Goal: Task Accomplishment & Management: Use online tool/utility

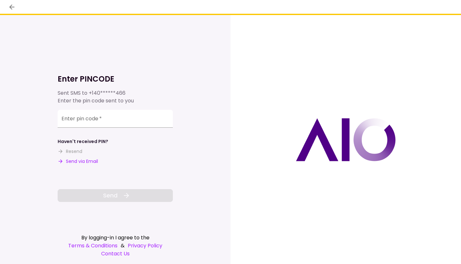
click at [107, 126] on input "Enter pin code   *" at bounding box center [115, 119] width 115 height 18
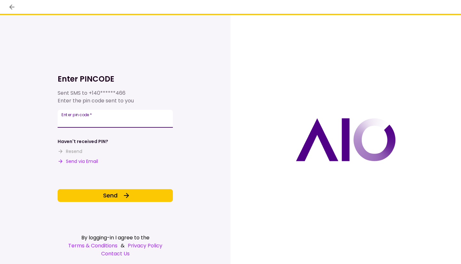
type input "******"
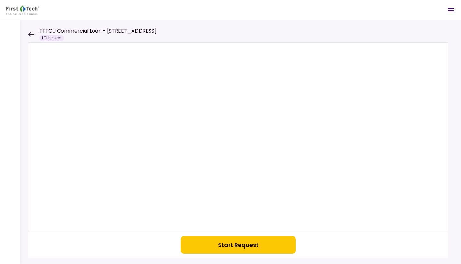
click at [212, 243] on button "Start Request" at bounding box center [238, 245] width 115 height 18
